Goal: Transaction & Acquisition: Book appointment/travel/reservation

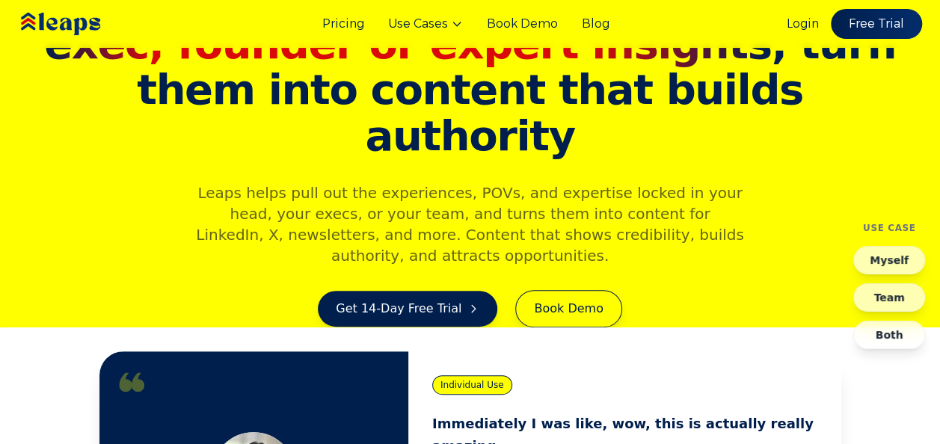
scroll to position [90, 0]
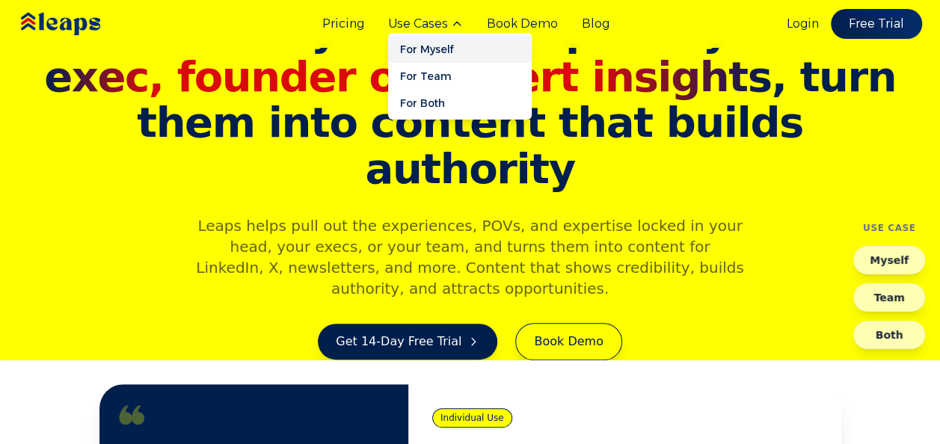
click at [446, 46] on link "For Myself" at bounding box center [460, 49] width 144 height 27
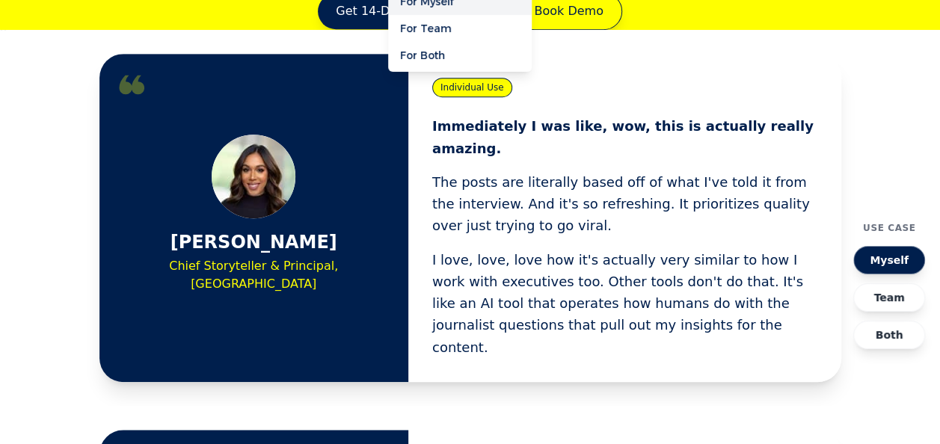
scroll to position [444, 0]
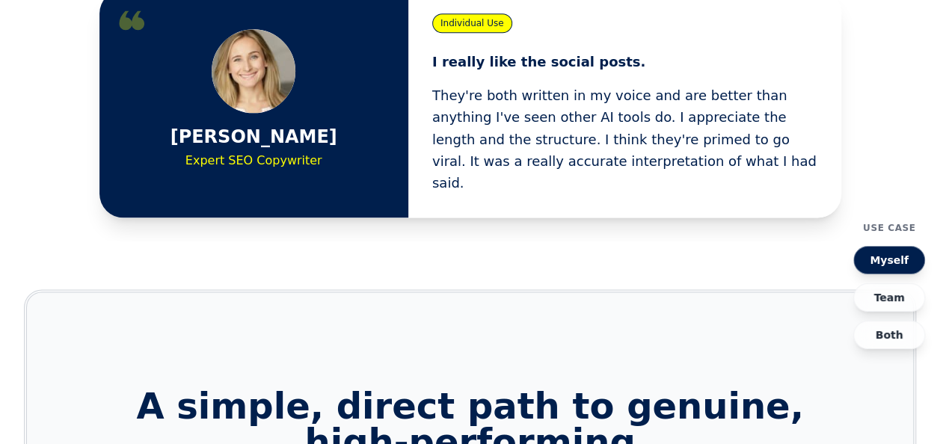
click at [661, 388] on h2 "A simple, direct path to genuine, high-performing thought leadership content" at bounding box center [470, 442] width 730 height 108
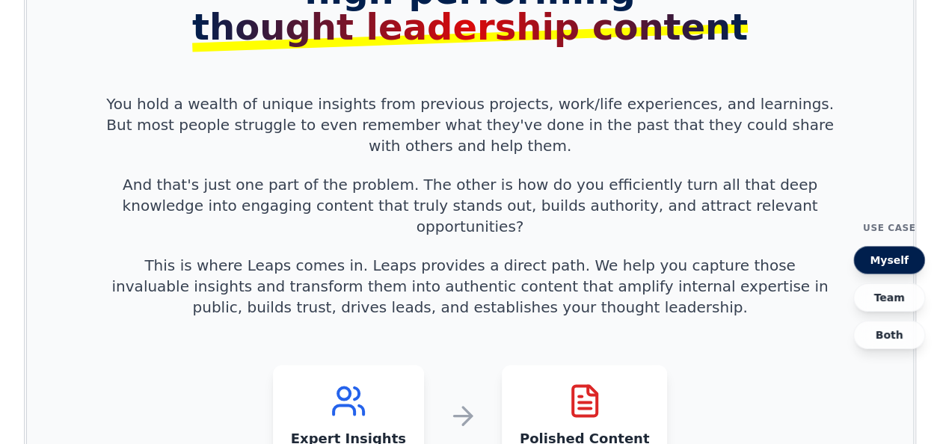
scroll to position [1342, 0]
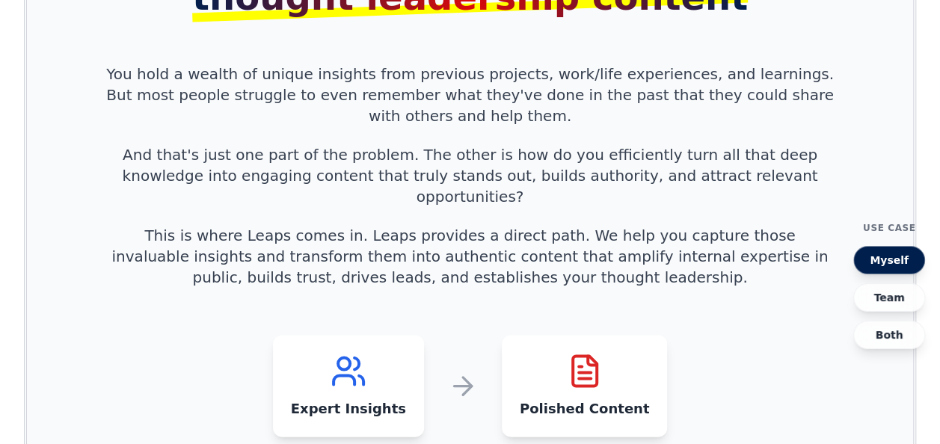
click at [661, 346] on section "A simple, direct path to genuine, high-performing thought leadership content Yo…" at bounding box center [470, 165] width 893 height 715
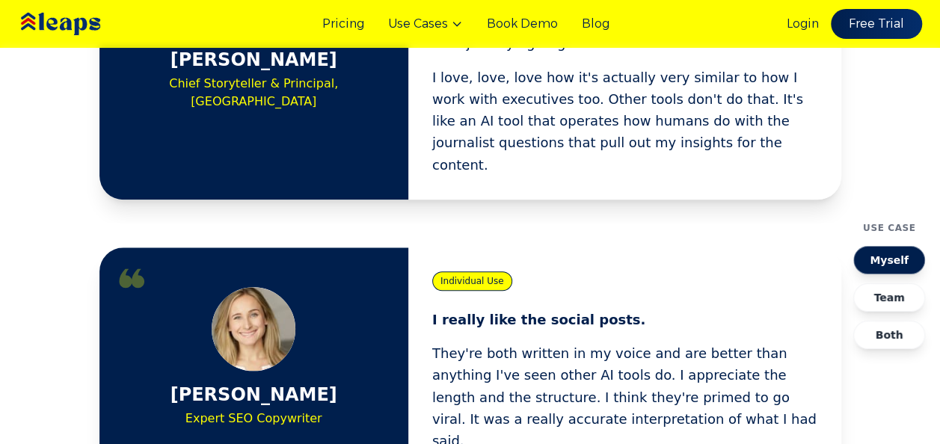
scroll to position [594, 0]
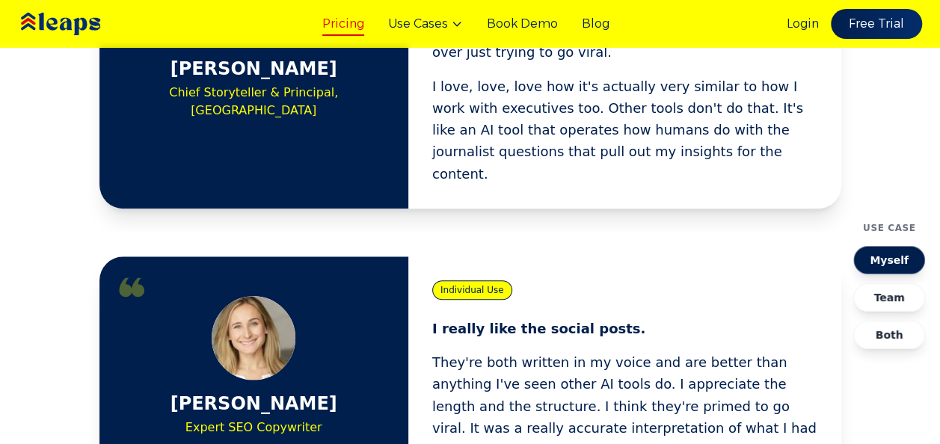
click at [361, 25] on link "Pricing" at bounding box center [343, 24] width 42 height 18
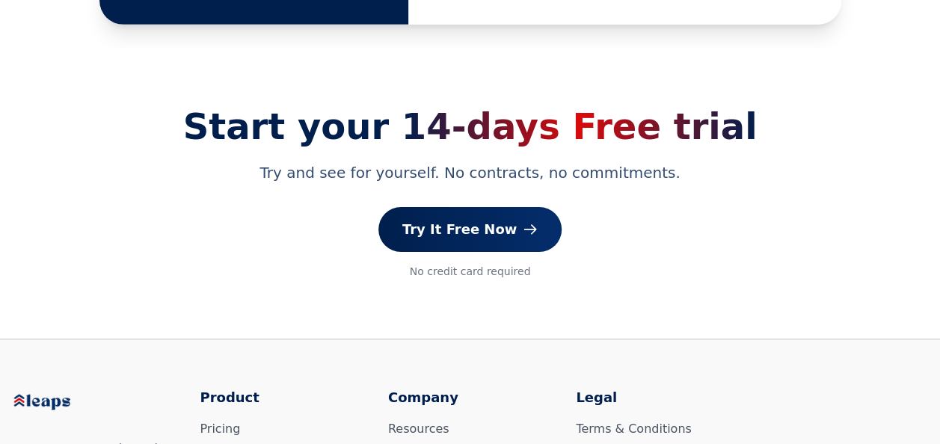
scroll to position [2450, 0]
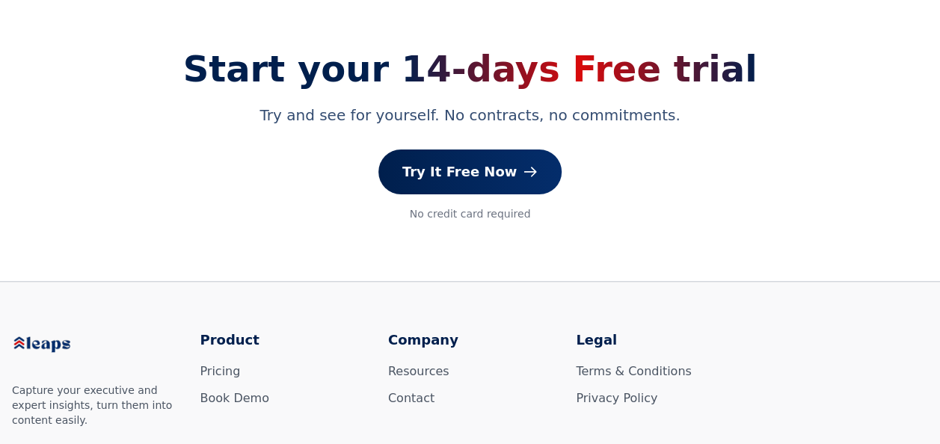
click at [49, 330] on img at bounding box center [57, 345] width 90 height 31
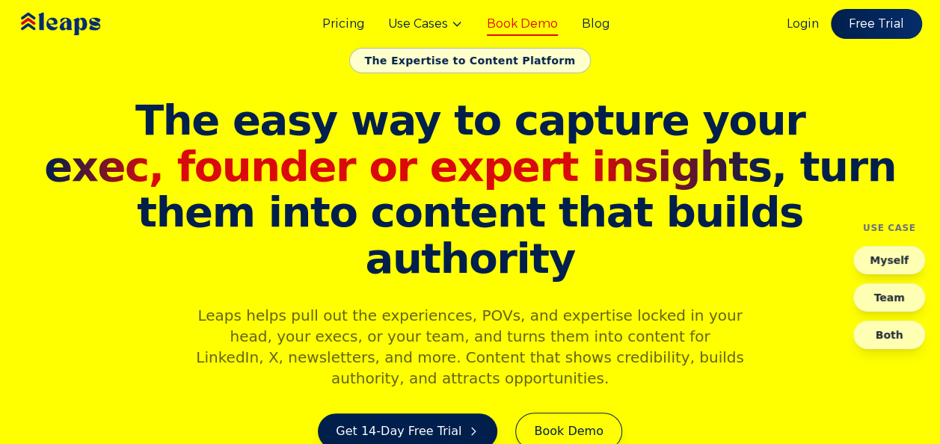
click at [536, 23] on link "Book Demo" at bounding box center [522, 24] width 71 height 18
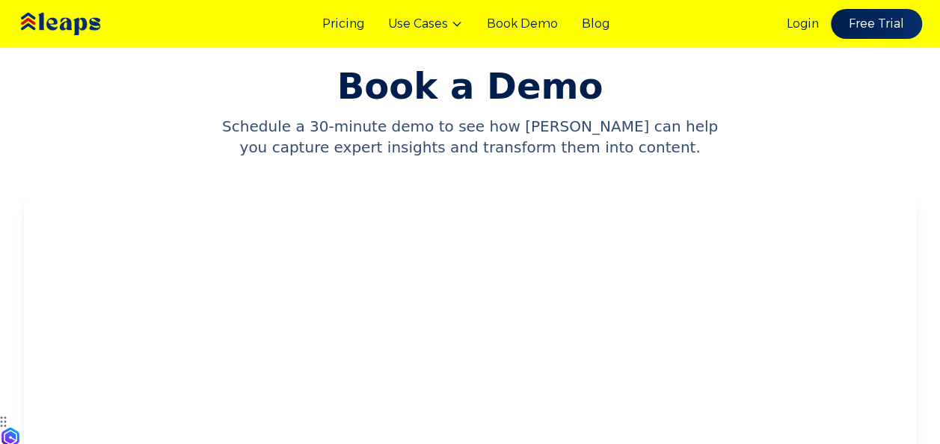
scroll to position [30, 0]
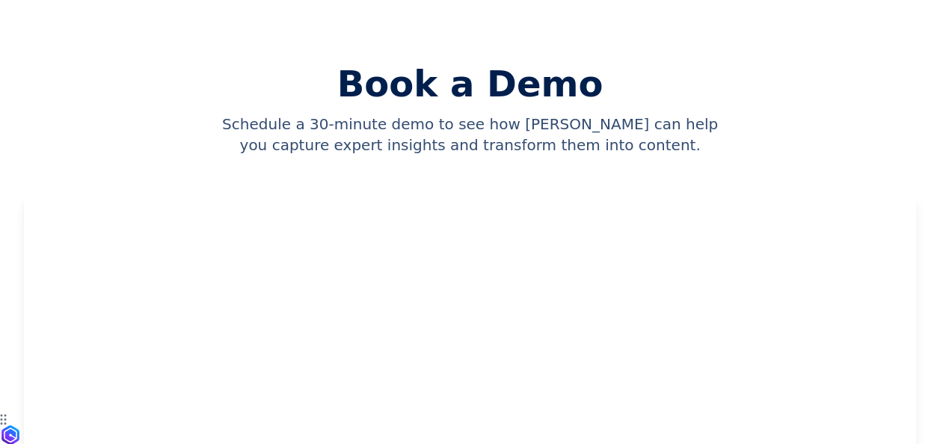
click at [445, 138] on p "Schedule a 30-minute demo to see how Leaps can help you capture expert insights…" at bounding box center [470, 135] width 503 height 42
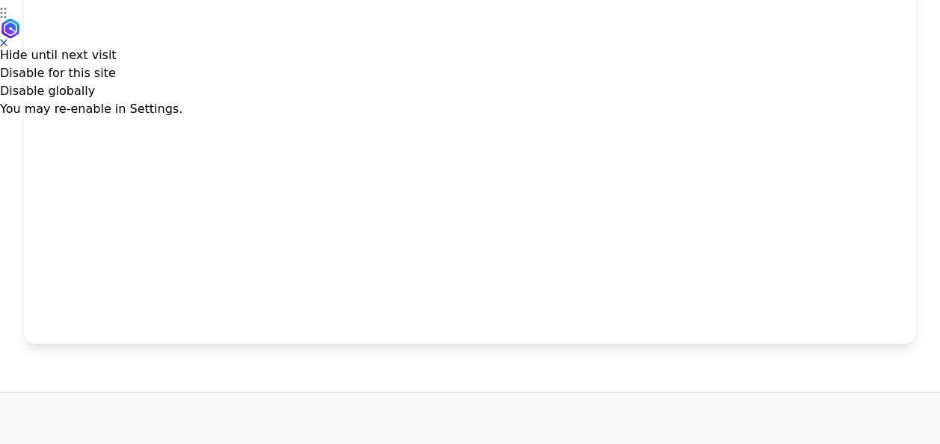
scroll to position [509, 0]
